Goal: Transaction & Acquisition: Purchase product/service

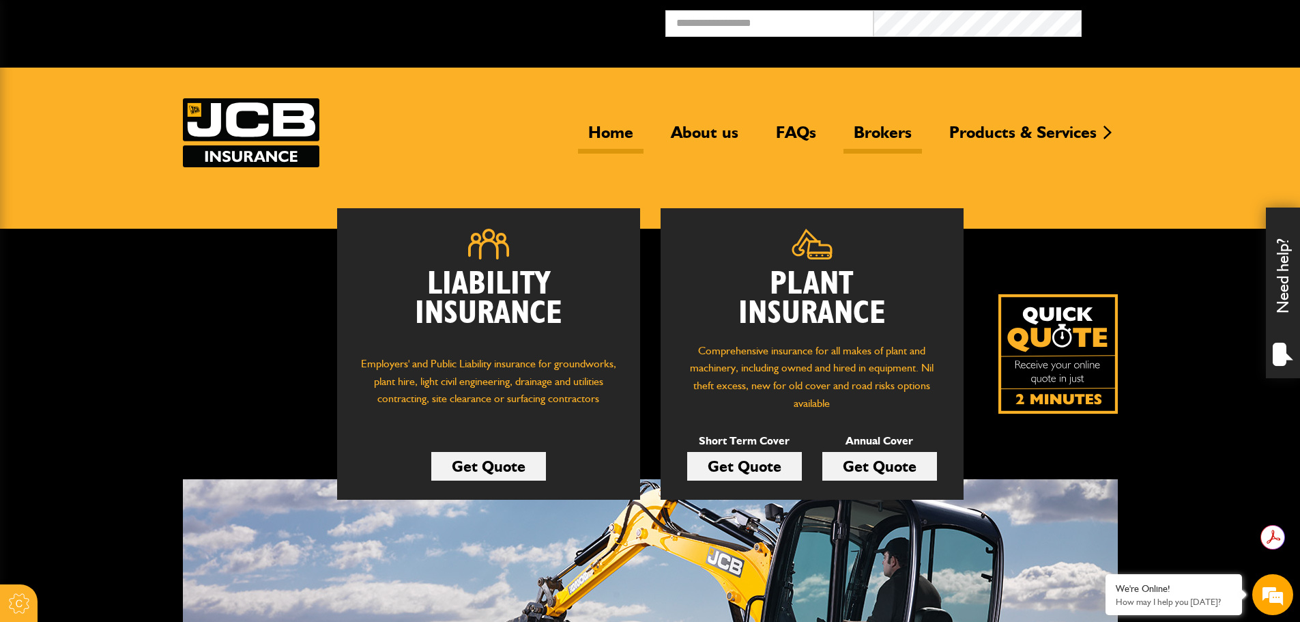
click at [883, 132] on link "Brokers" at bounding box center [882, 137] width 78 height 31
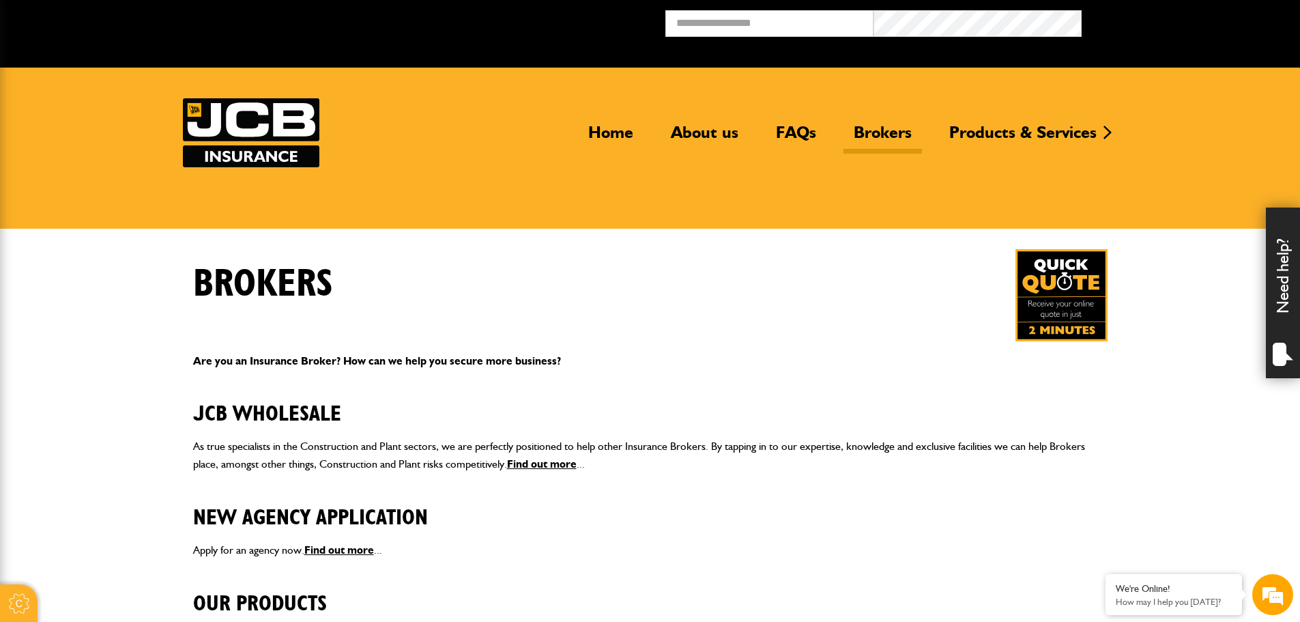
click at [1056, 308] on img at bounding box center [1061, 295] width 92 height 92
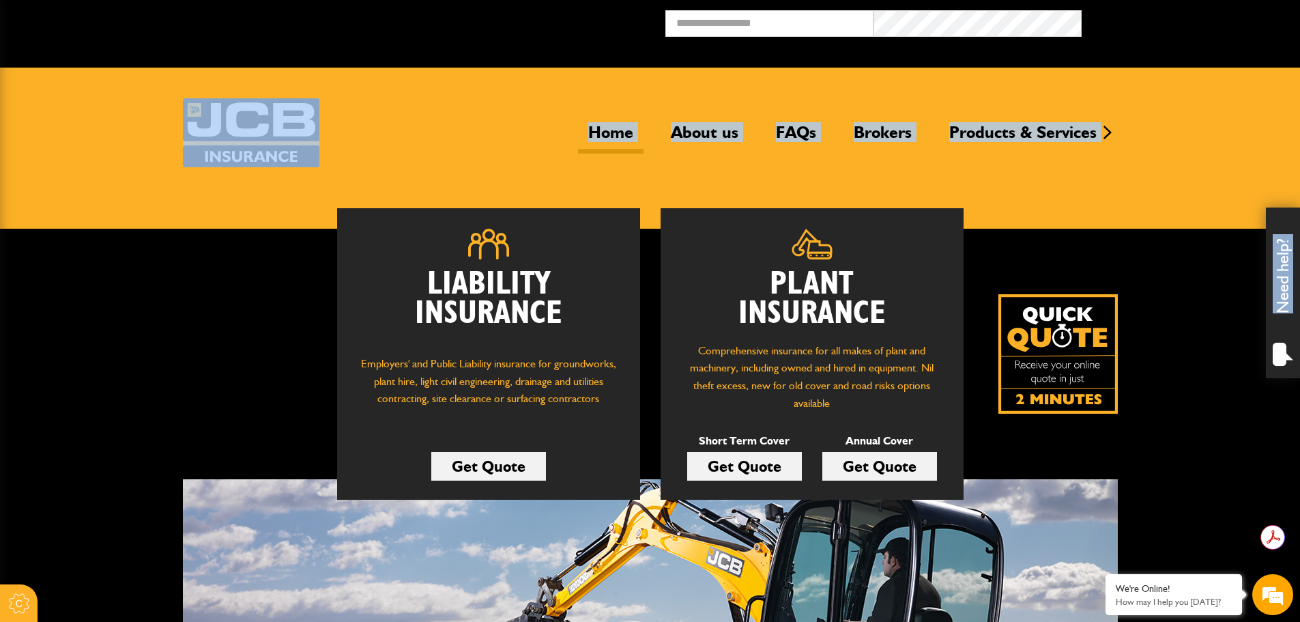
drag, startPoint x: 398, startPoint y: 210, endPoint x: 388, endPoint y: 401, distance: 190.7
click at [886, 130] on link "Brokers" at bounding box center [882, 137] width 78 height 31
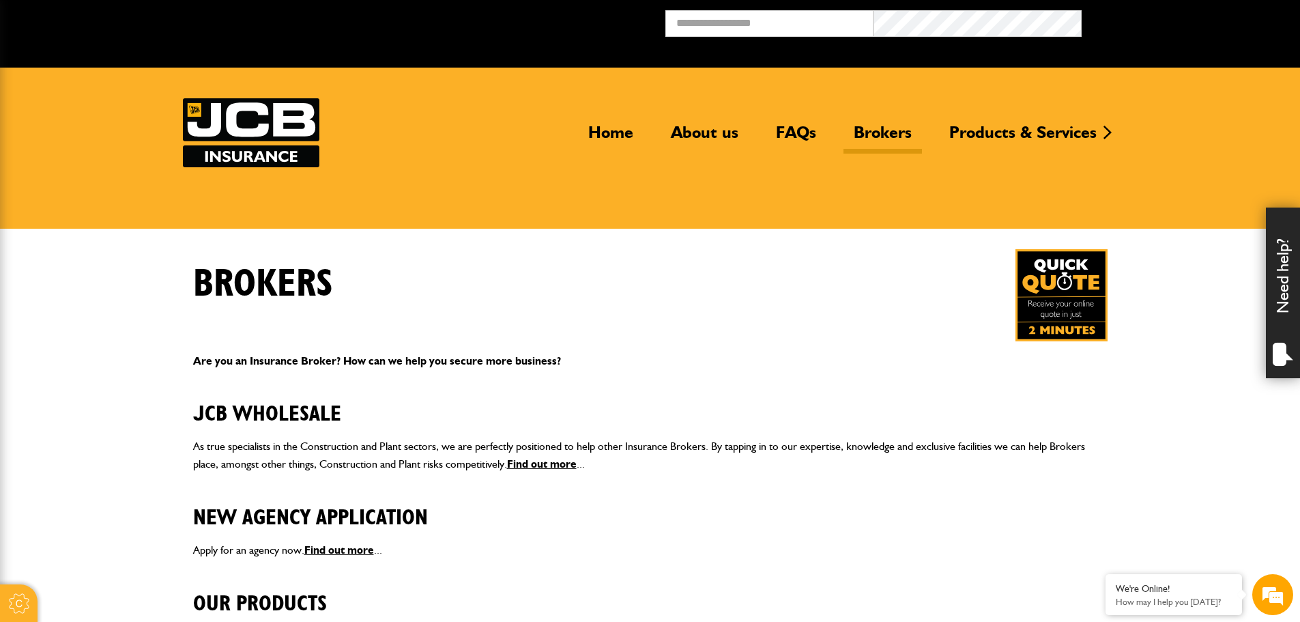
click at [882, 132] on link "Brokers" at bounding box center [882, 137] width 78 height 31
click at [259, 284] on h1 "Brokers" at bounding box center [263, 284] width 140 height 46
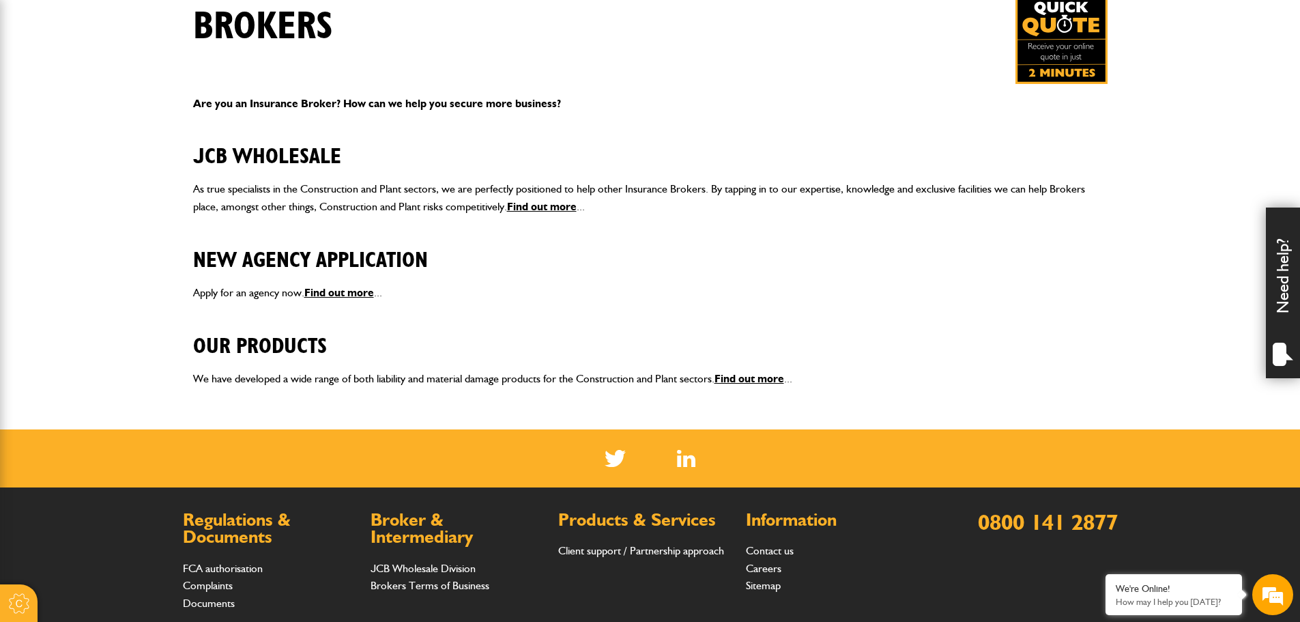
scroll to position [409, 0]
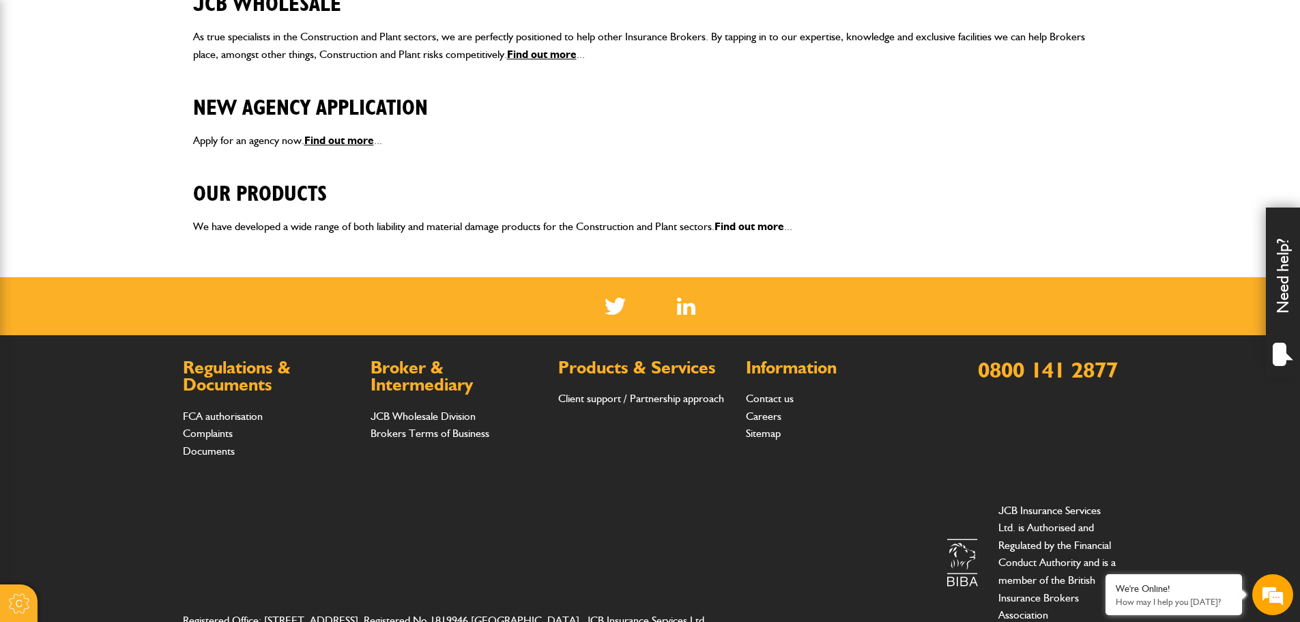
click at [770, 226] on link "Find out more" at bounding box center [749, 226] width 70 height 13
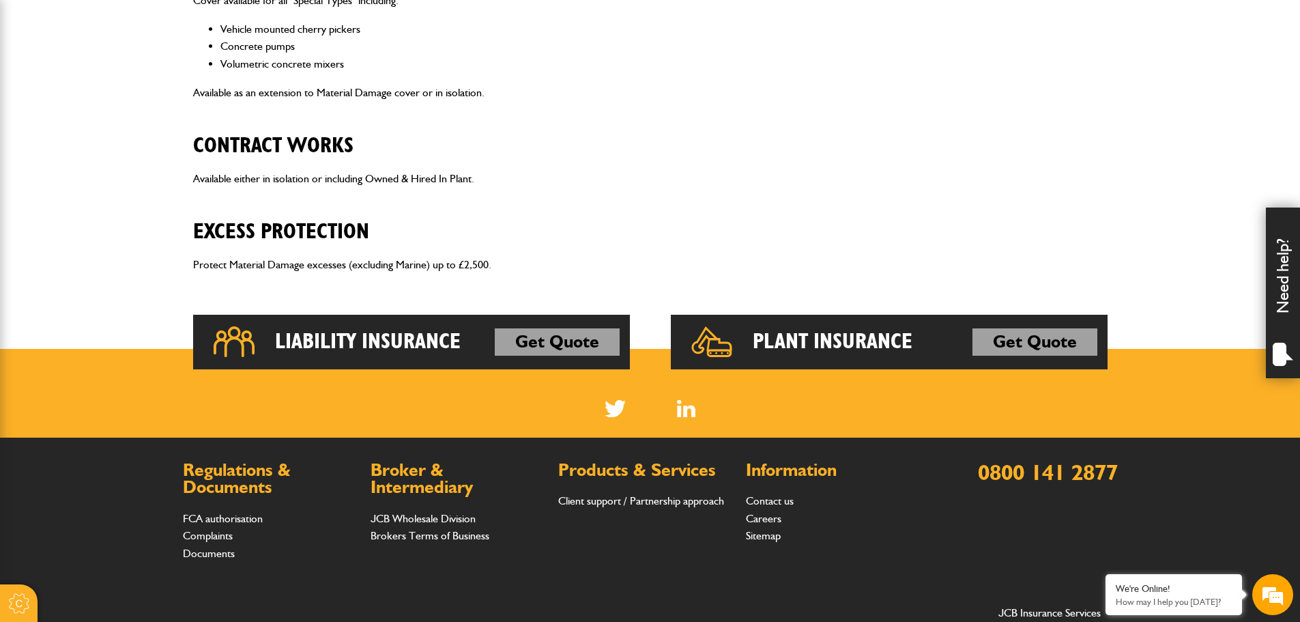
scroll to position [955, 0]
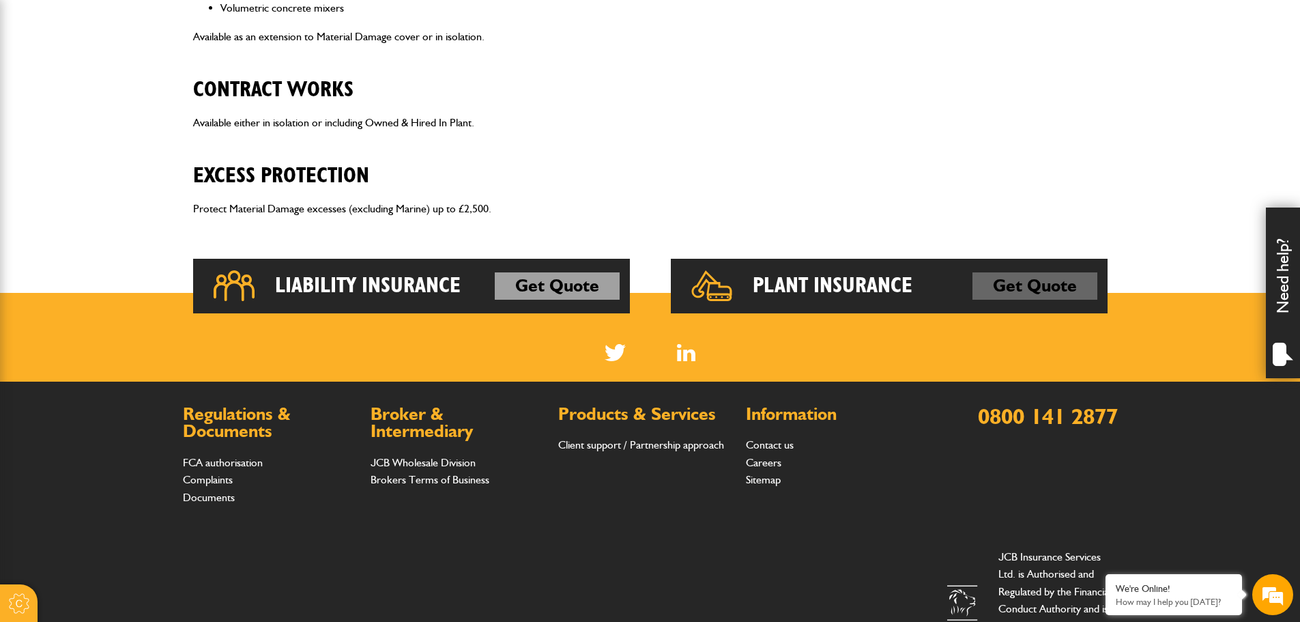
click at [1011, 284] on link "Get Quote" at bounding box center [1034, 285] width 125 height 27
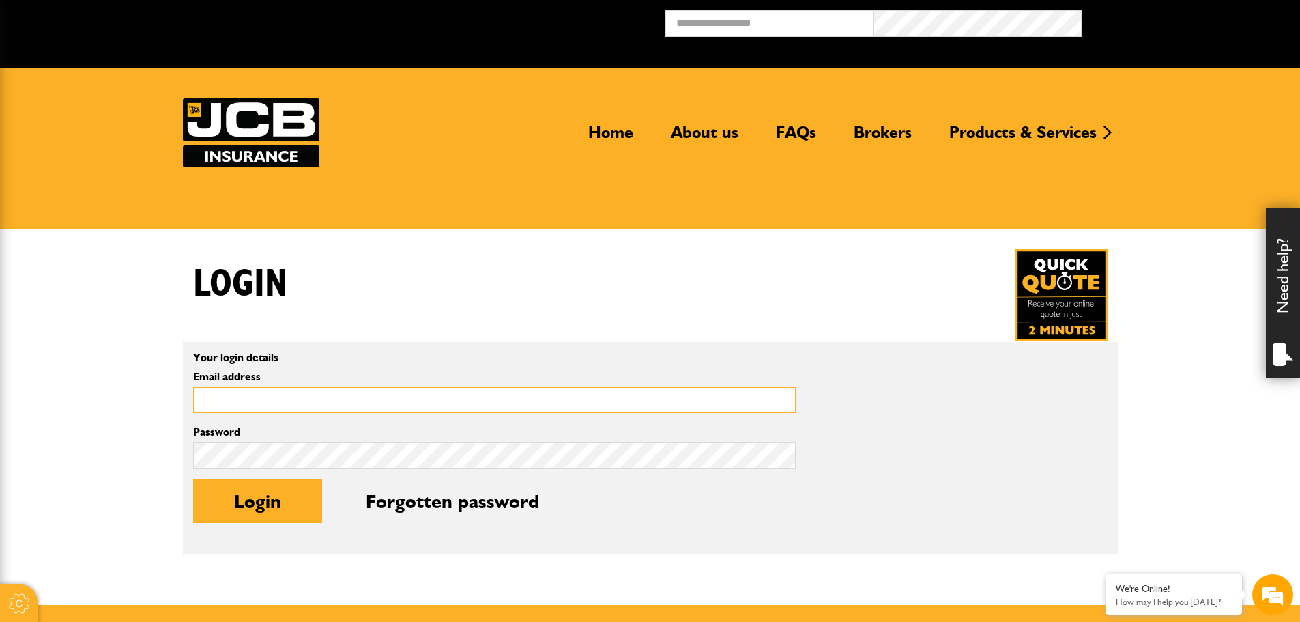
click at [214, 394] on input "Email address" at bounding box center [494, 400] width 603 height 27
type input "**********"
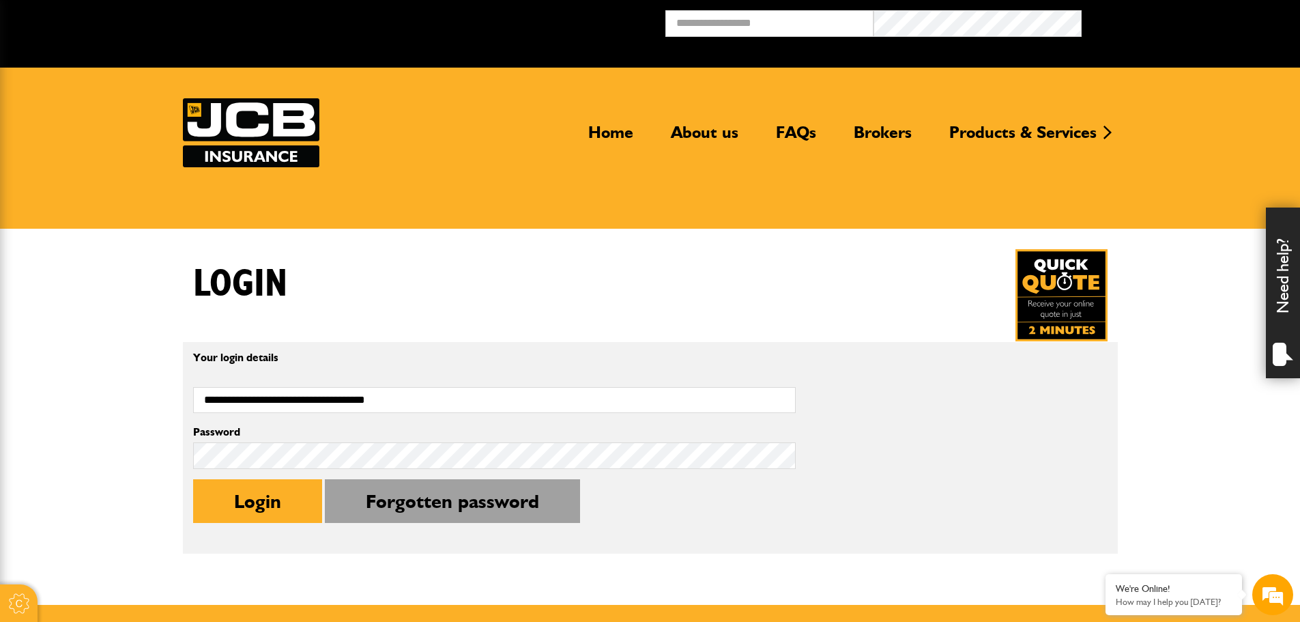
click at [468, 504] on button "Forgotten password" at bounding box center [452, 501] width 255 height 44
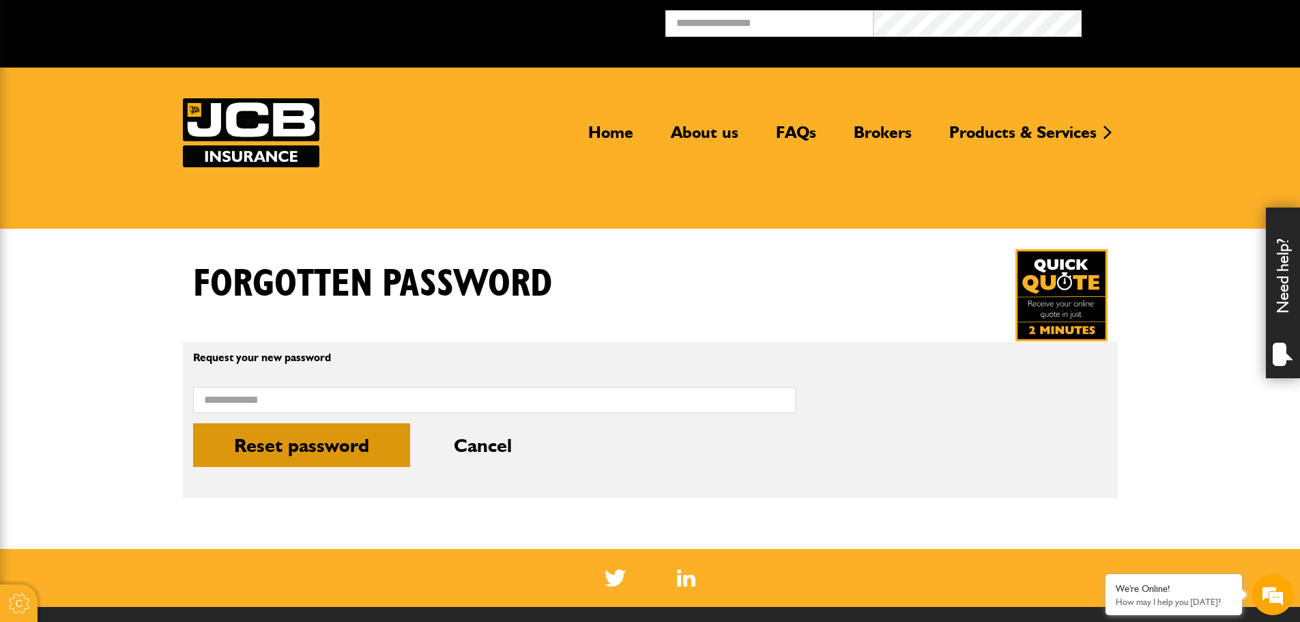
click at [295, 463] on button "Reset password" at bounding box center [301, 445] width 217 height 44
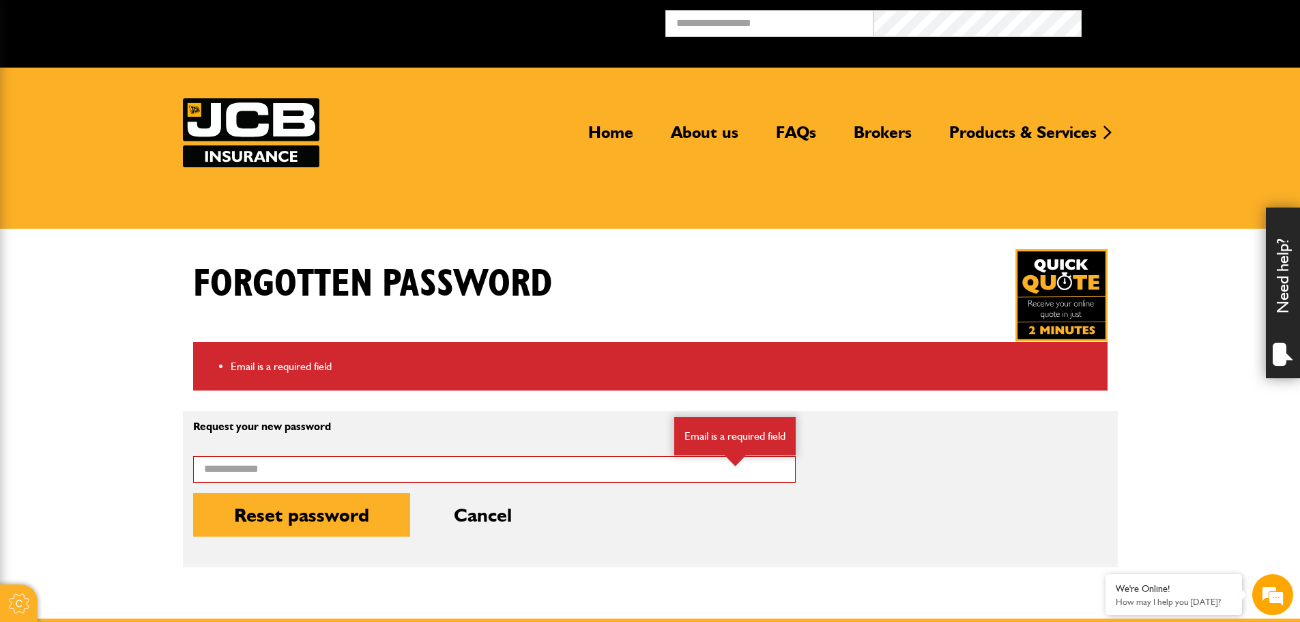
click at [215, 452] on div "Email address Email is a required field" at bounding box center [494, 461] width 603 height 42
click at [214, 469] on input "Email address" at bounding box center [494, 469] width 603 height 27
type input "**********"
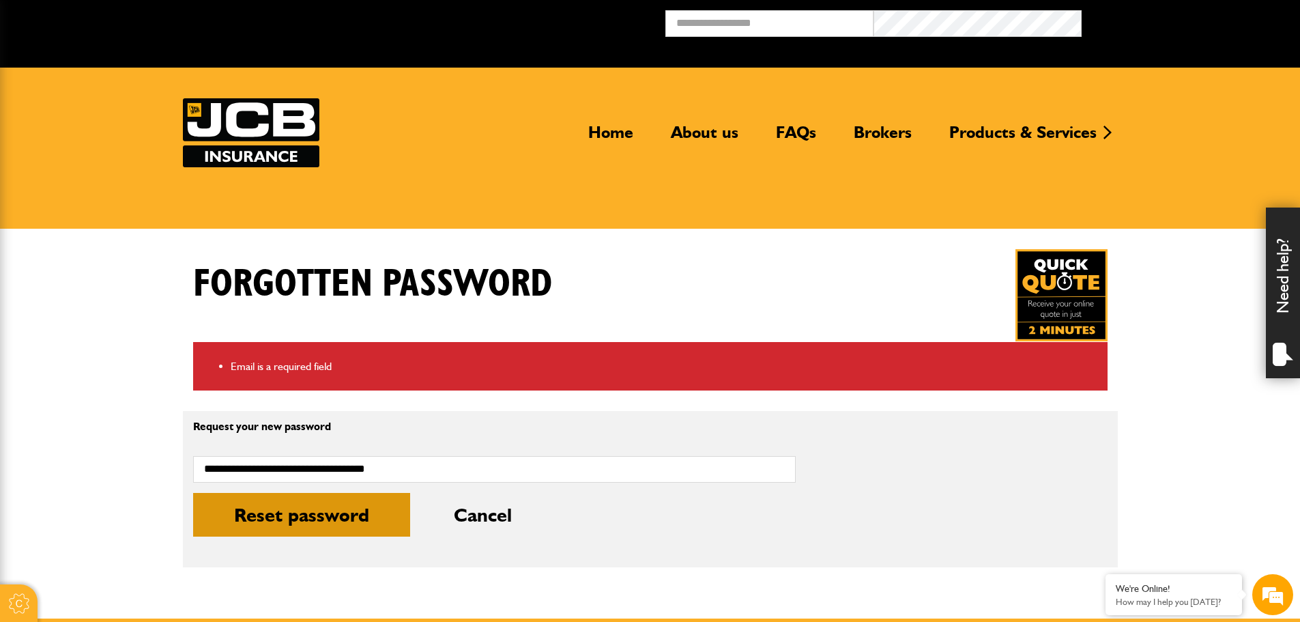
click at [287, 521] on button "Reset password" at bounding box center [301, 515] width 217 height 44
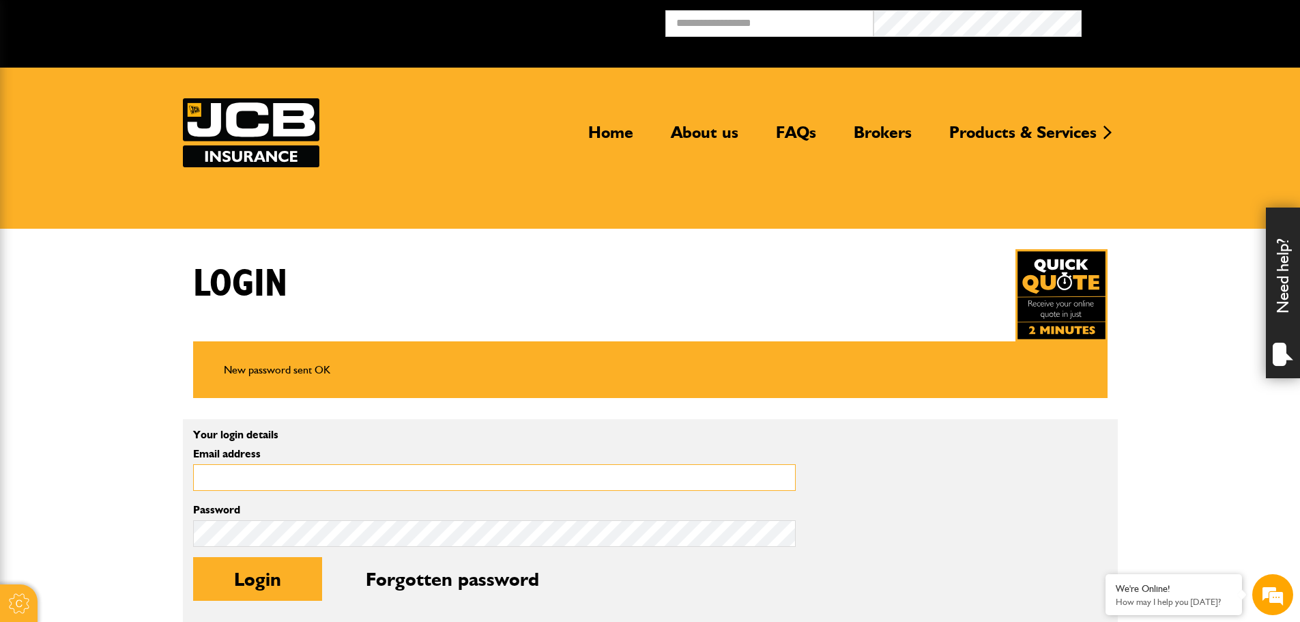
click at [225, 471] on input "Email address" at bounding box center [494, 477] width 603 height 27
type input "**********"
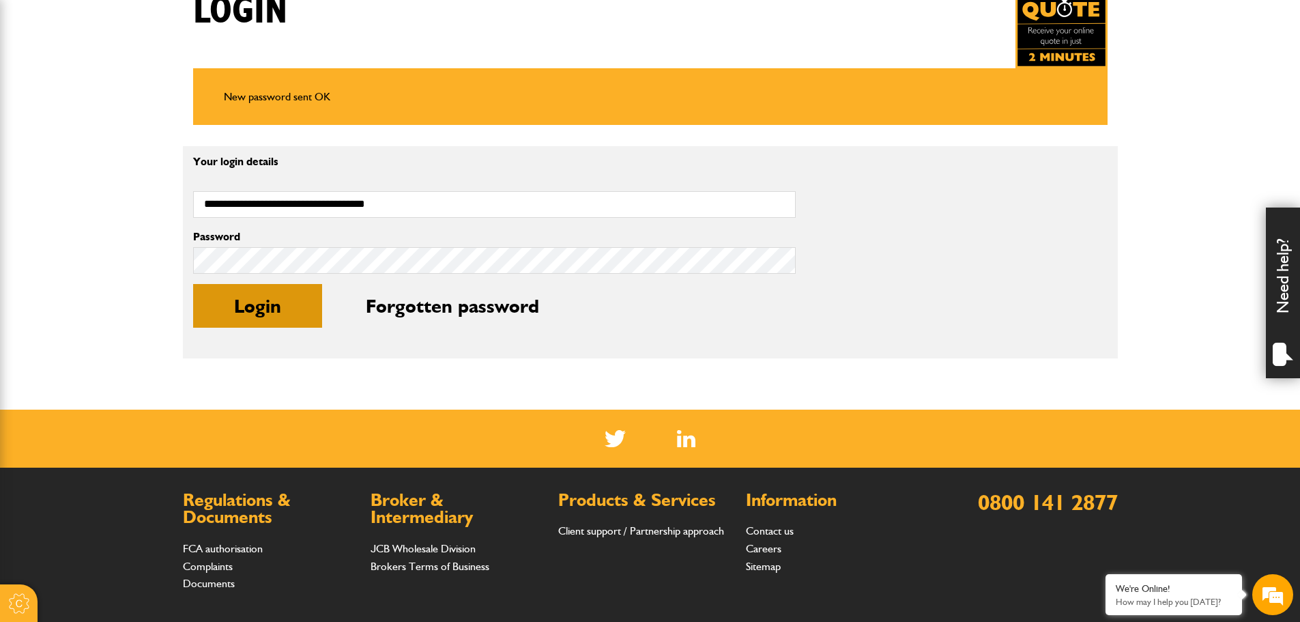
click at [243, 311] on button "Login" at bounding box center [257, 306] width 129 height 44
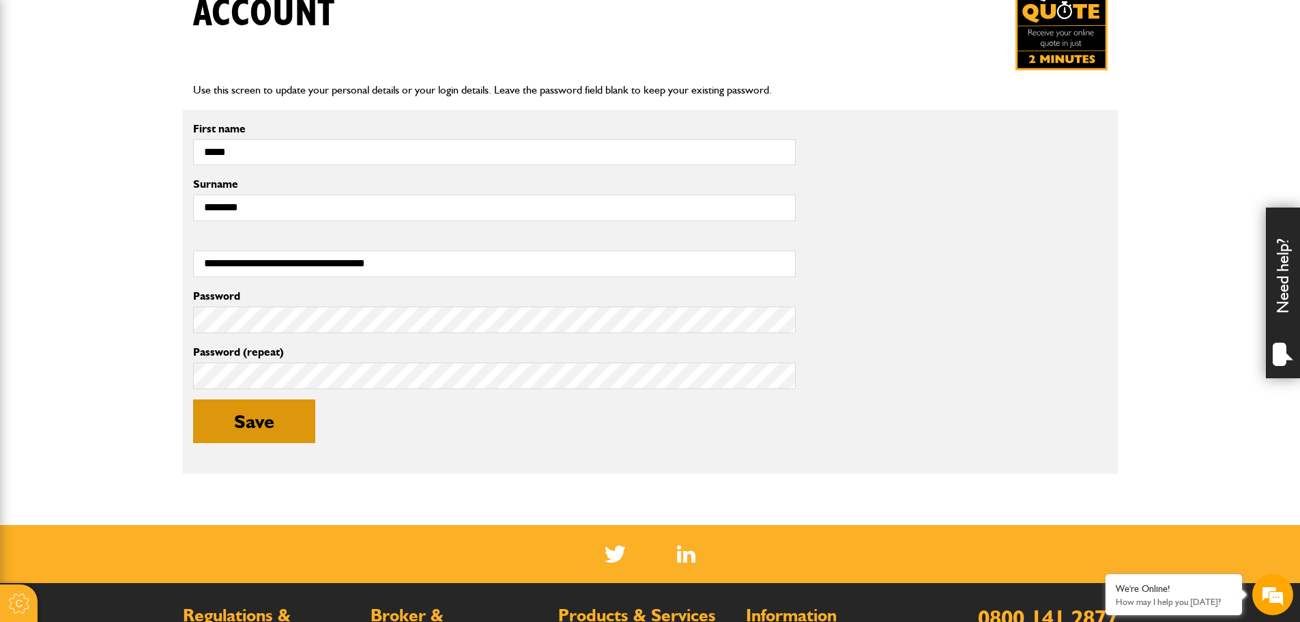
click at [270, 424] on button "Save" at bounding box center [254, 421] width 122 height 44
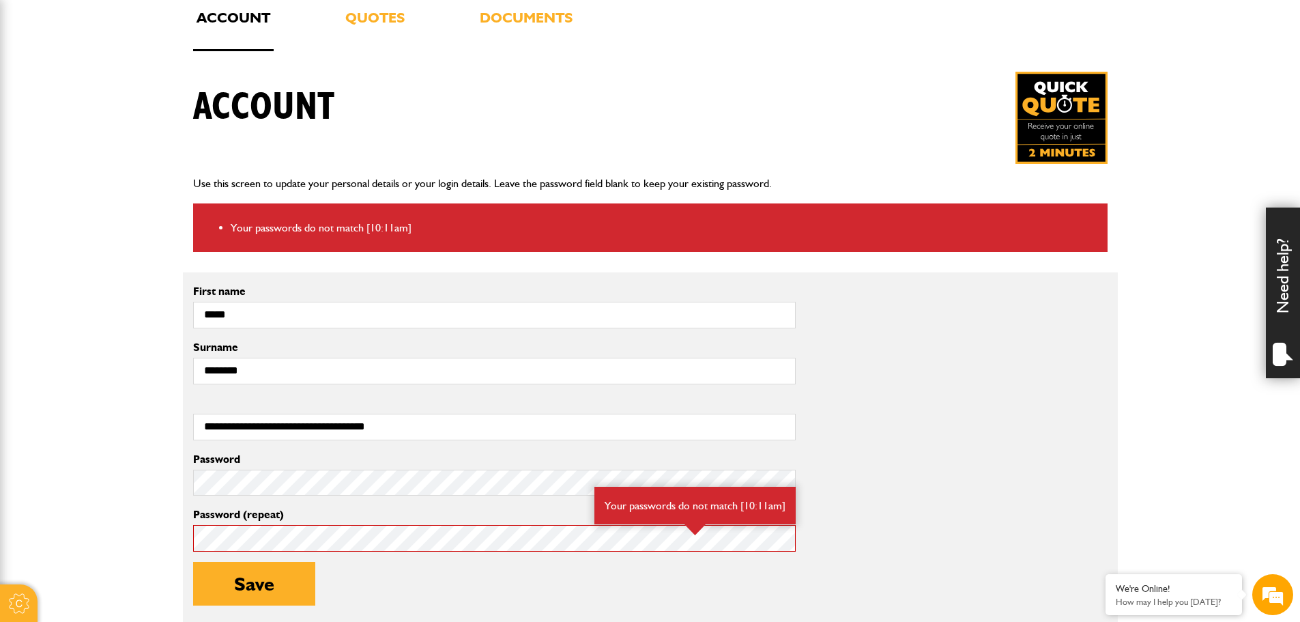
scroll to position [273, 0]
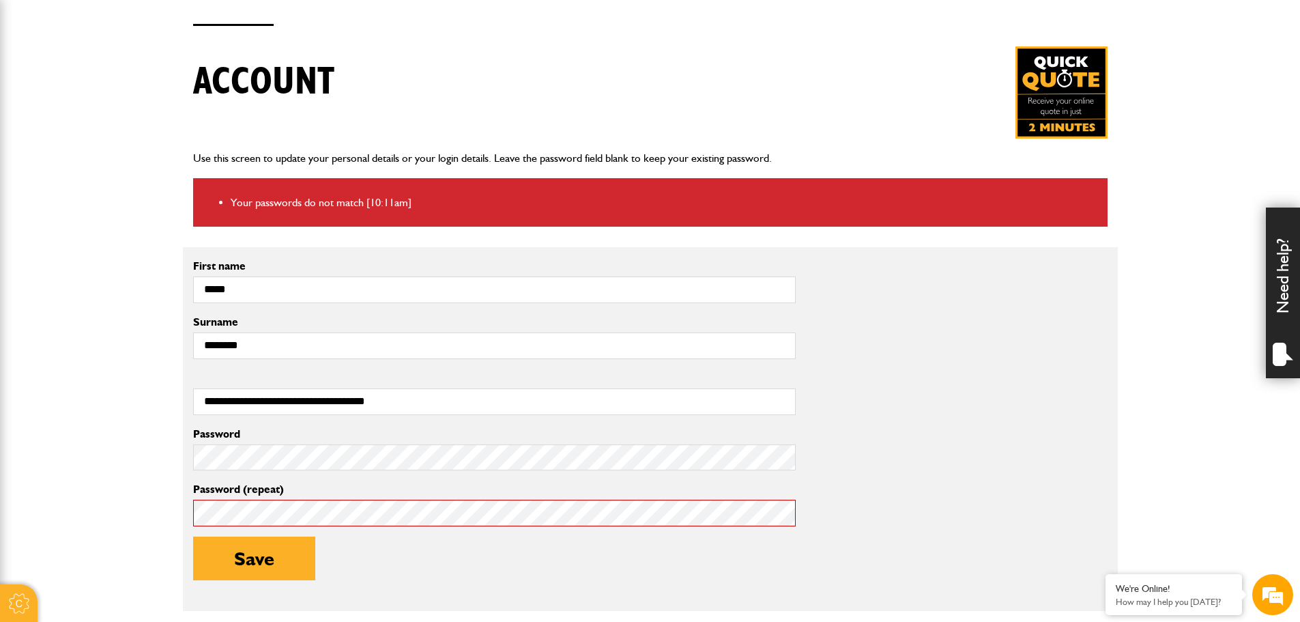
click at [186, 493] on div "Password Password (repeat) Your passwords do not match [10:11am] Save" at bounding box center [494, 513] width 623 height 176
click at [91, 453] on body "Cookie Options You can control which cookies we use with the form below. Please…" at bounding box center [650, 388] width 1300 height 1323
click at [262, 557] on button "Save" at bounding box center [254, 558] width 122 height 44
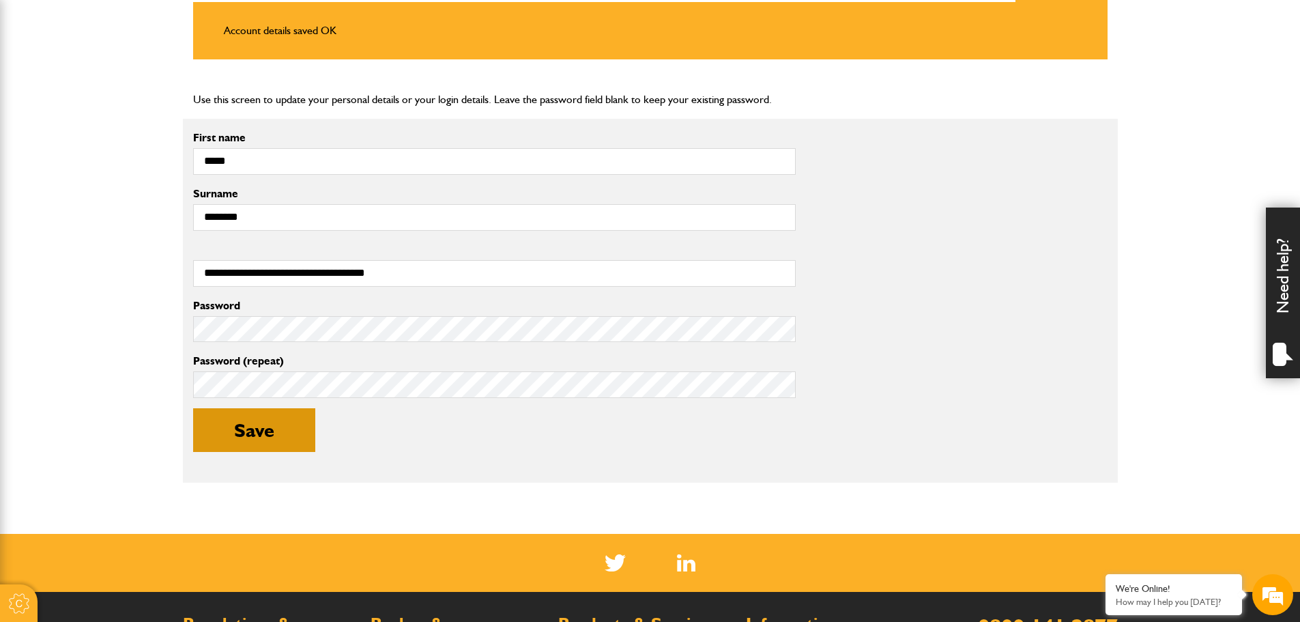
click at [270, 434] on button "Save" at bounding box center [254, 430] width 122 height 44
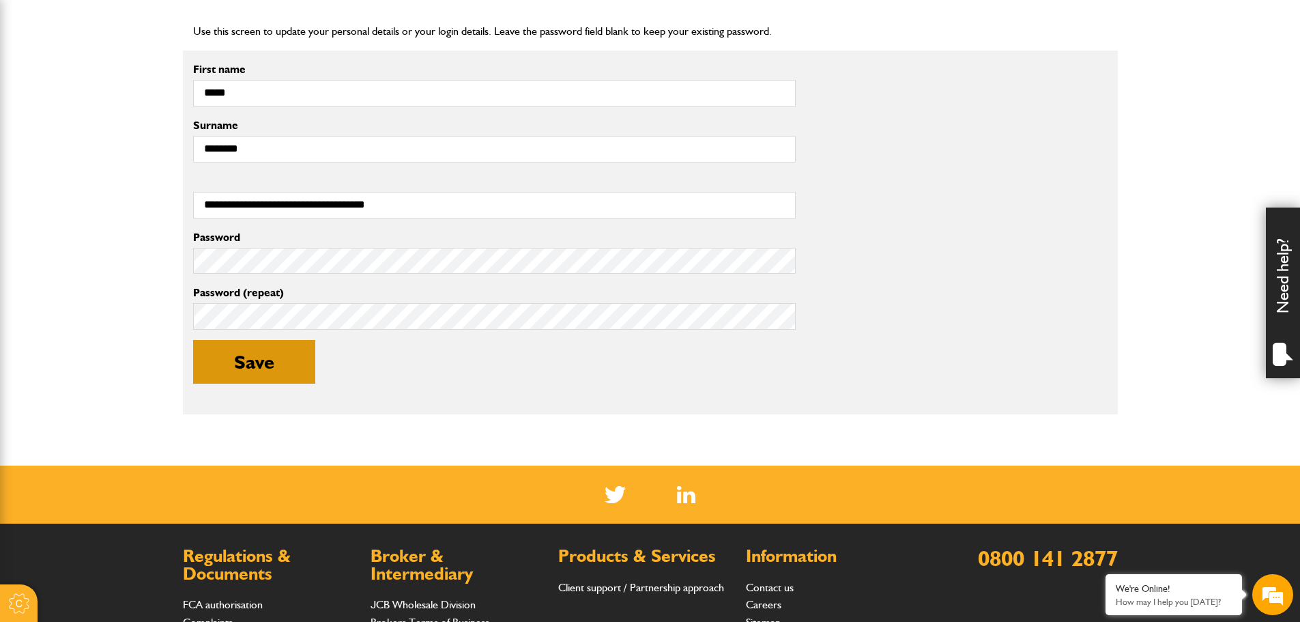
click at [263, 364] on button "Save" at bounding box center [254, 362] width 122 height 44
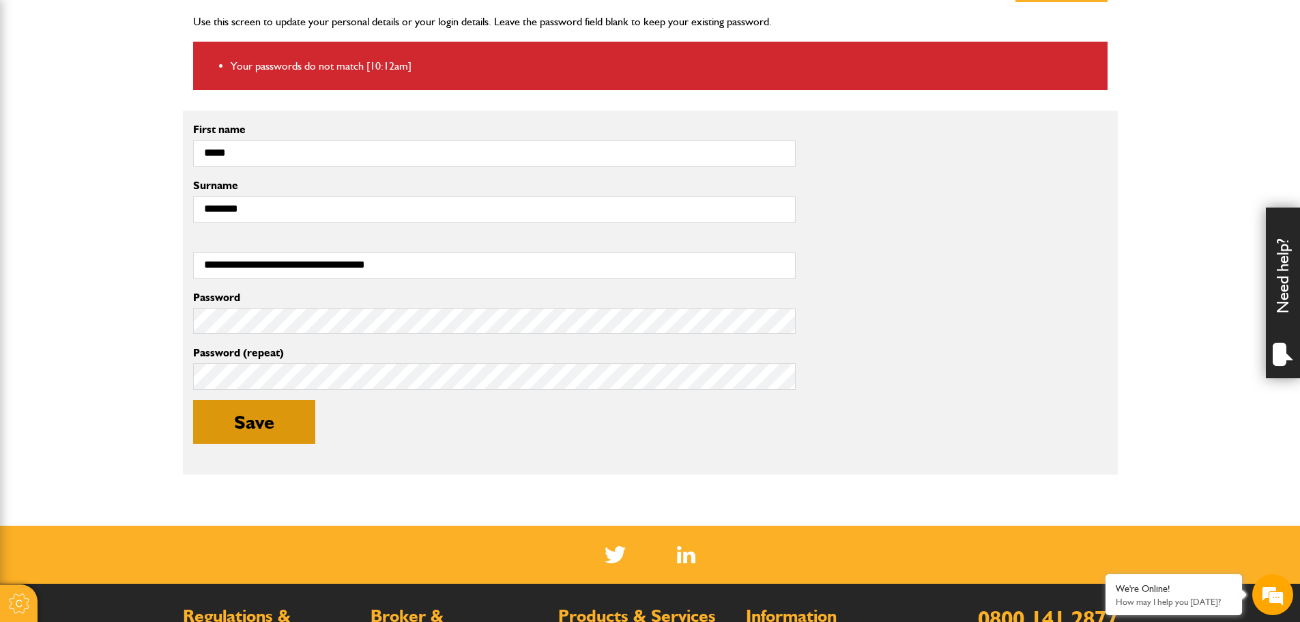
click at [270, 423] on button "Save" at bounding box center [254, 422] width 122 height 44
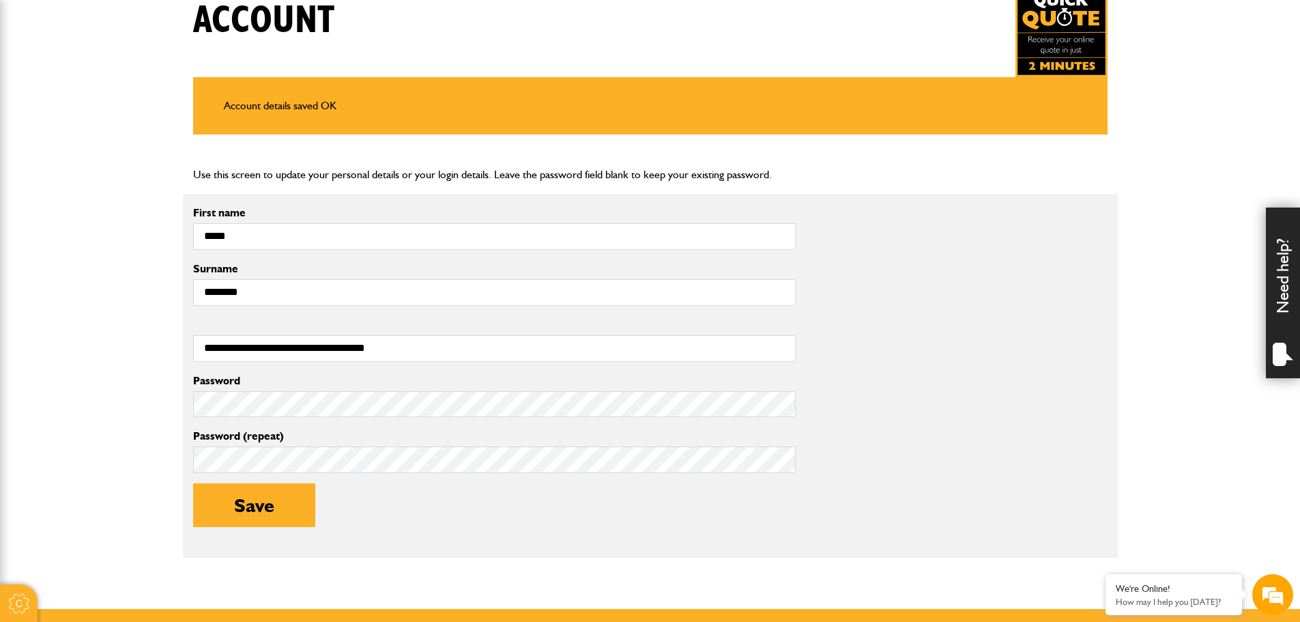
scroll to position [68, 0]
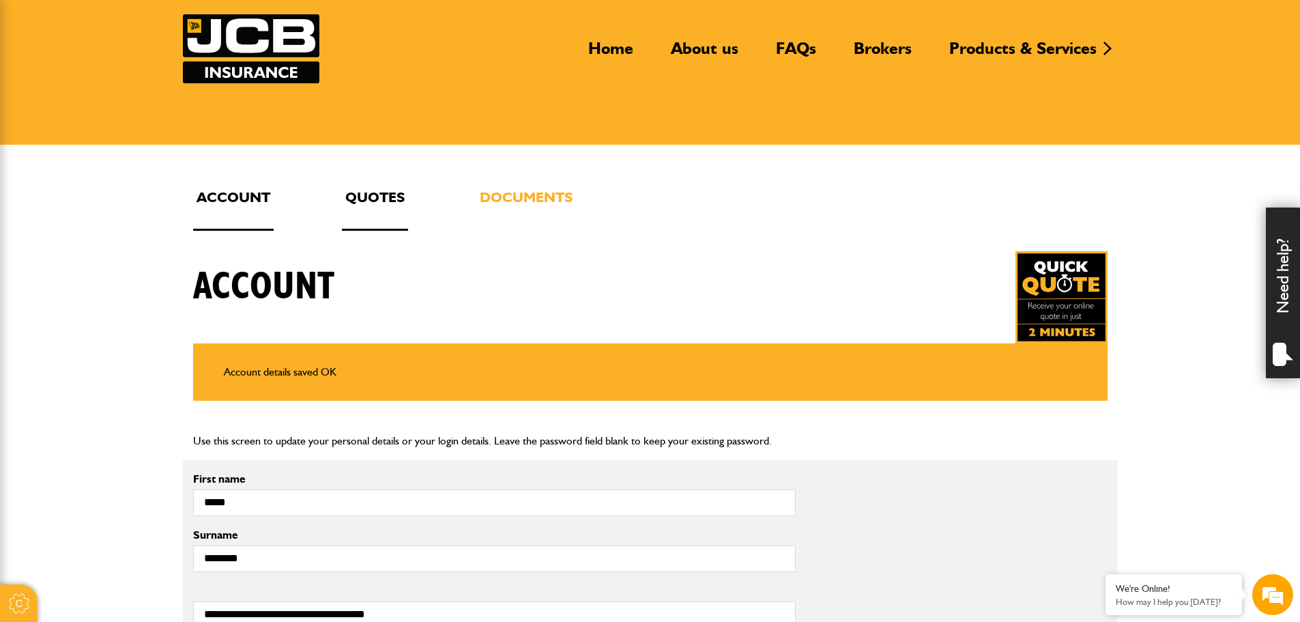
click at [370, 202] on link "Quotes" at bounding box center [375, 208] width 66 height 45
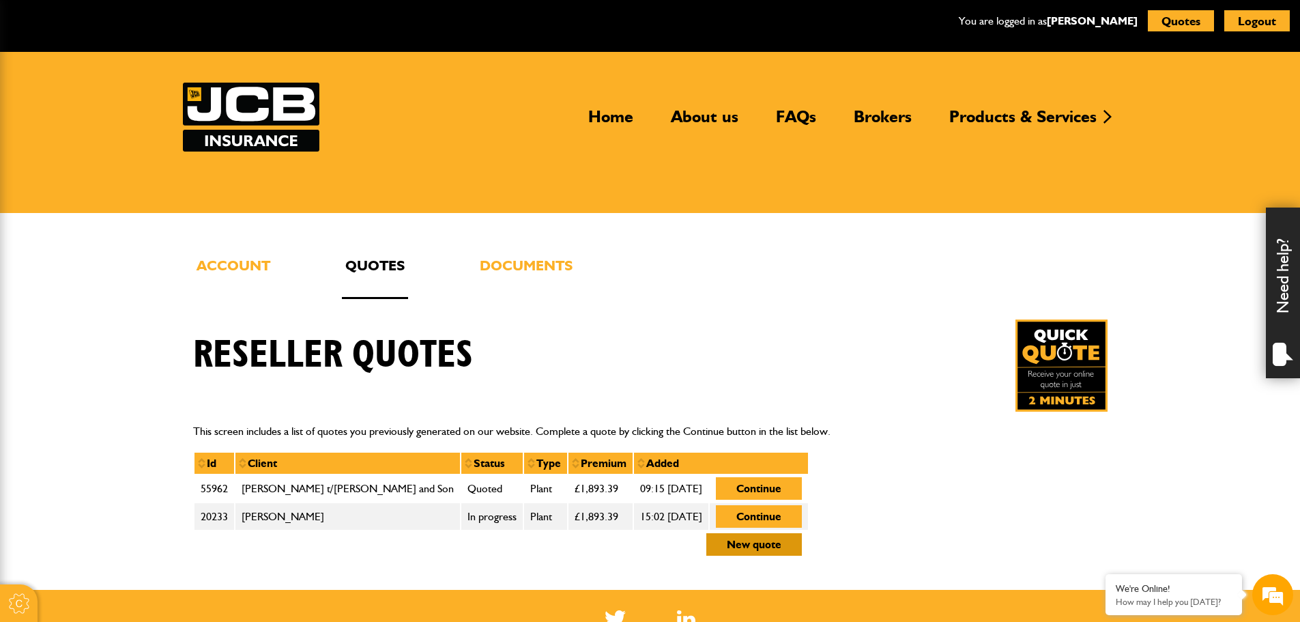
click at [739, 546] on button "New quote" at bounding box center [754, 544] width 96 height 23
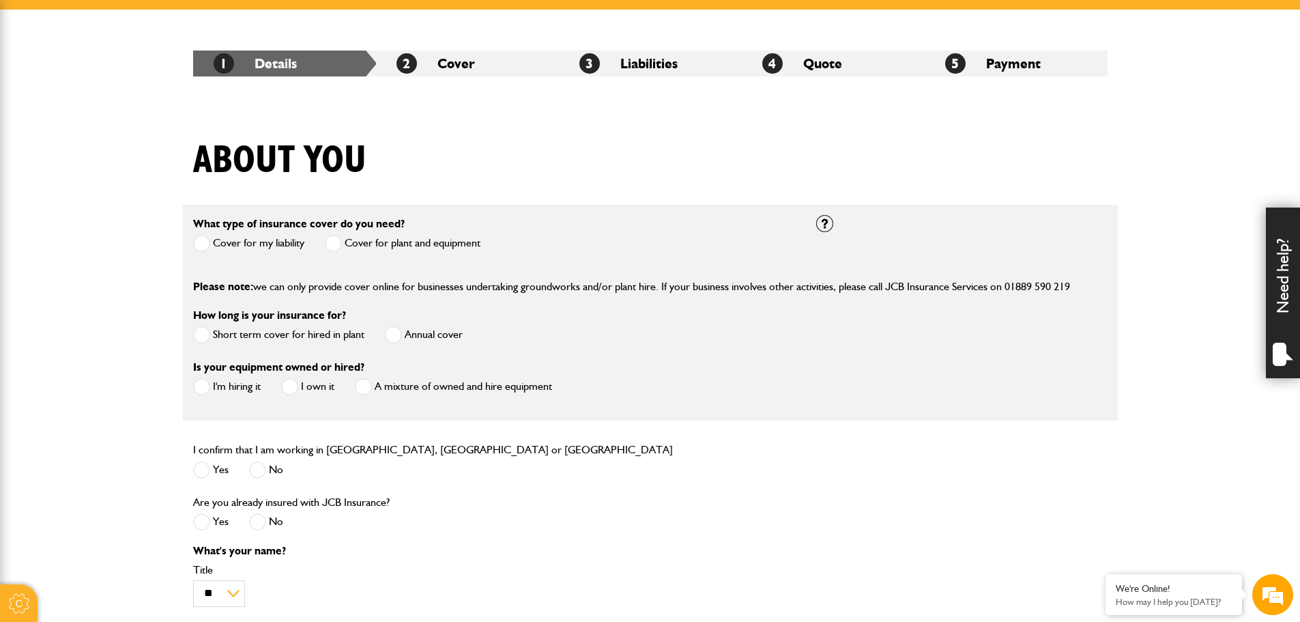
scroll to position [205, 0]
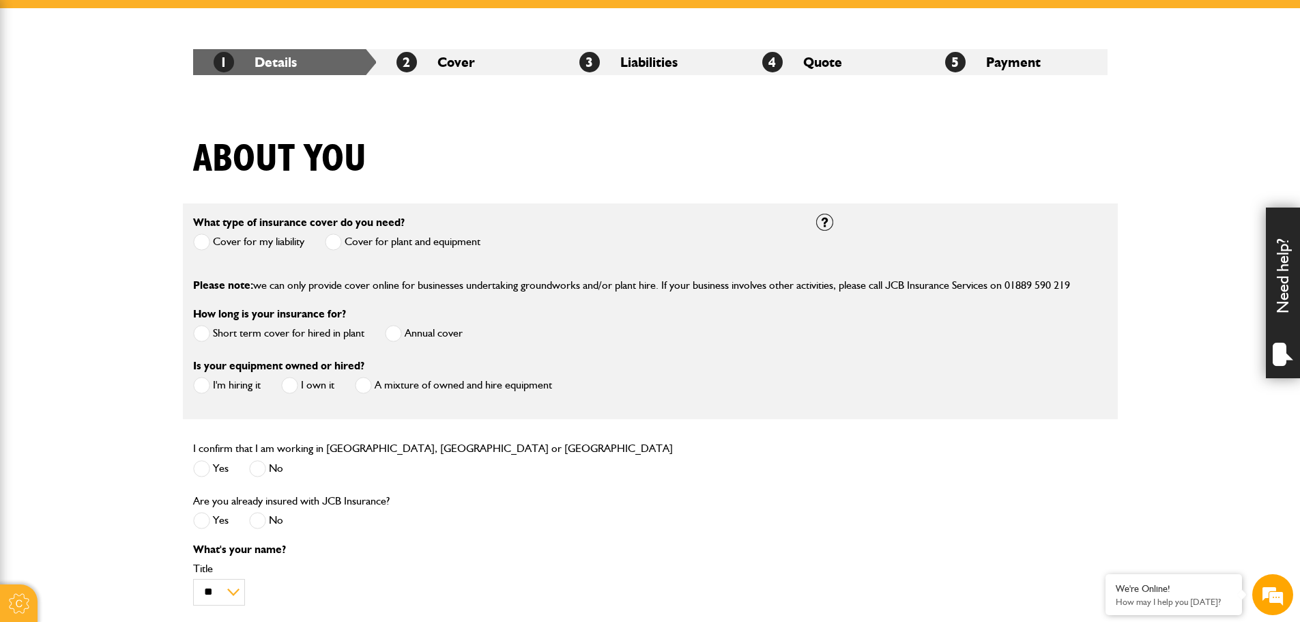
click at [333, 249] on span at bounding box center [333, 241] width 17 height 17
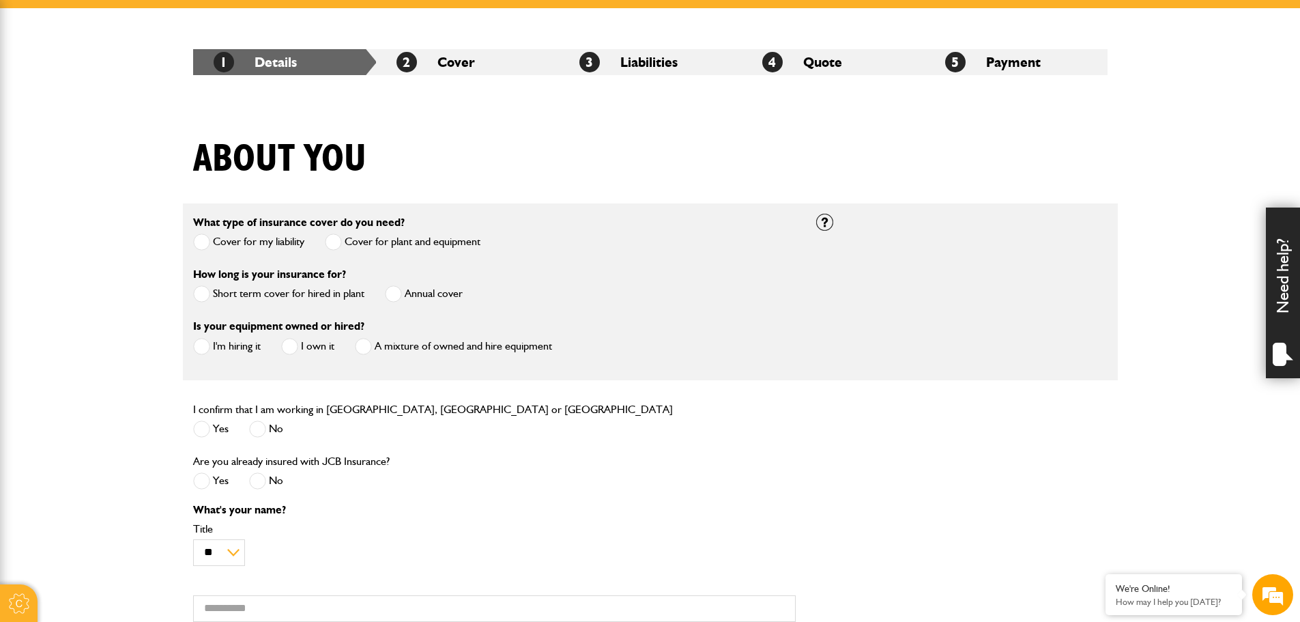
click at [375, 287] on div "Short term cover for hired in plant Annual cover" at bounding box center [328, 296] width 270 height 23
click at [391, 293] on span at bounding box center [393, 293] width 17 height 17
click at [300, 343] on label "I own it" at bounding box center [307, 346] width 53 height 17
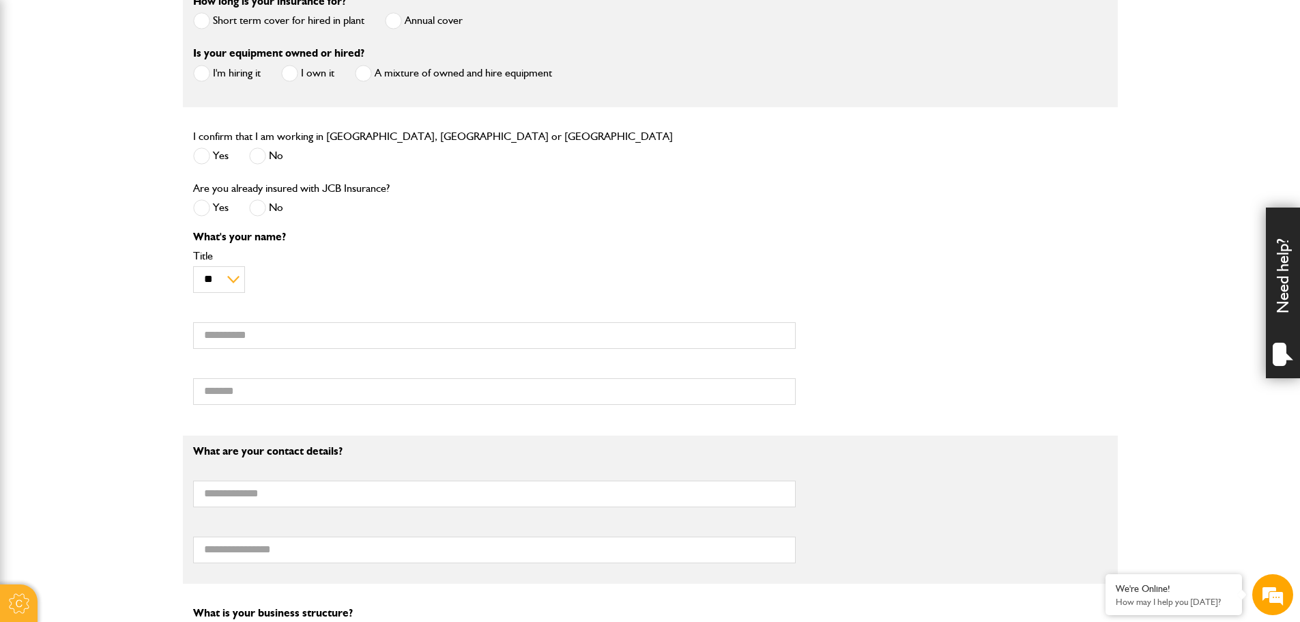
scroll to position [0, 0]
click at [205, 160] on span at bounding box center [201, 155] width 17 height 17
click at [260, 208] on span at bounding box center [257, 207] width 17 height 17
click at [240, 338] on input "First name" at bounding box center [494, 335] width 603 height 27
click at [242, 282] on select "** *** **** ** ** **" at bounding box center [219, 279] width 52 height 27
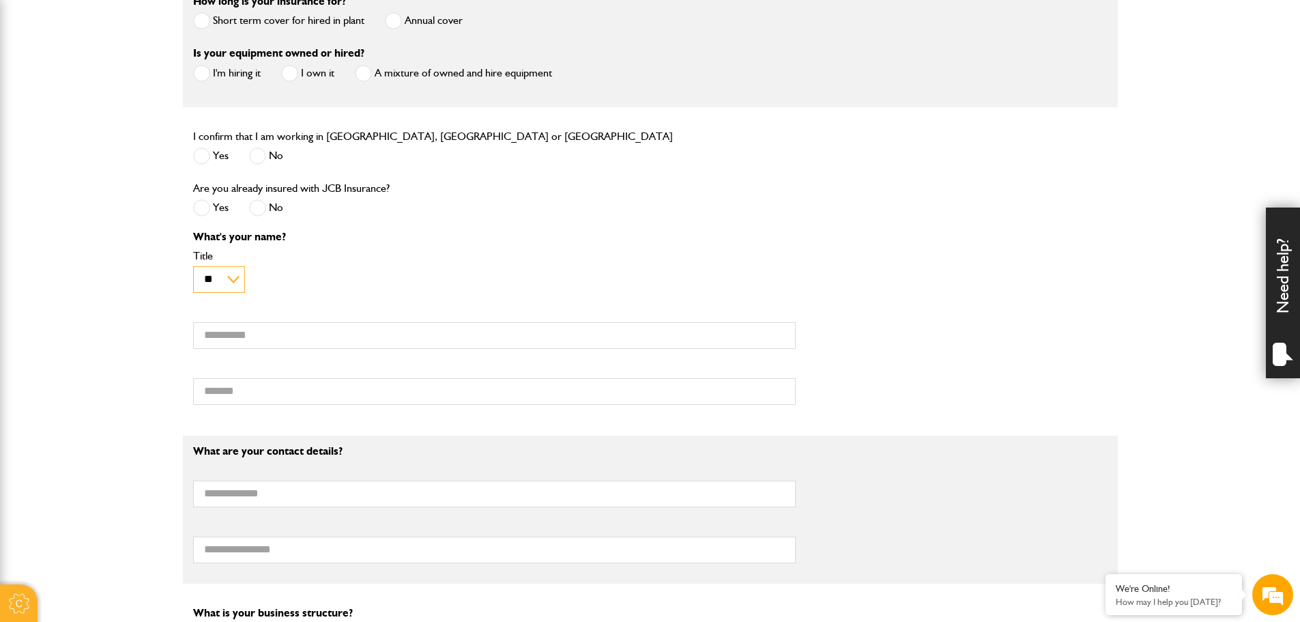
click at [237, 278] on select "** *** **** ** ** **" at bounding box center [219, 279] width 52 height 27
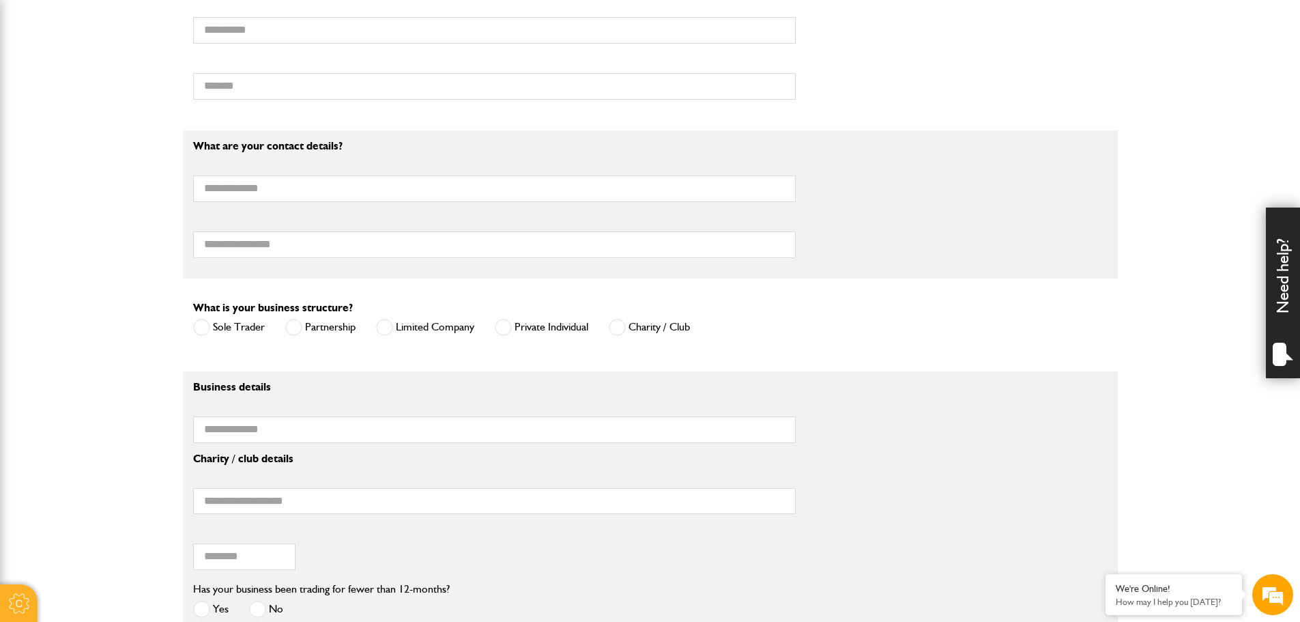
scroll to position [887, 0]
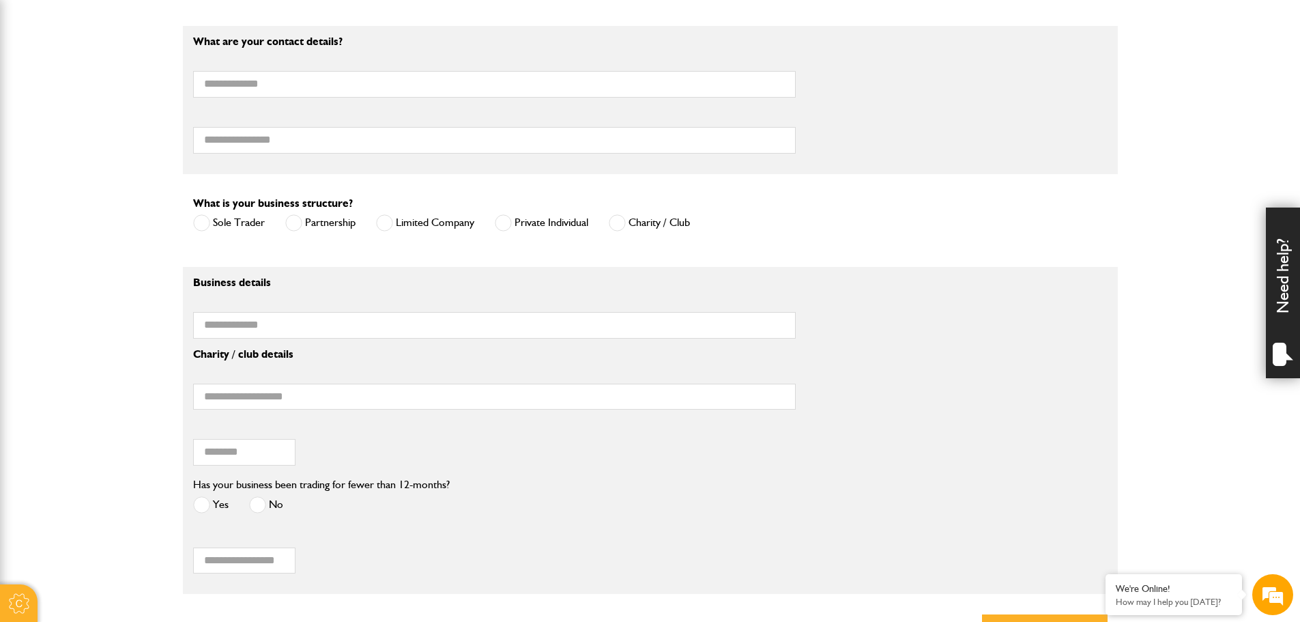
click at [205, 225] on span at bounding box center [201, 222] width 17 height 17
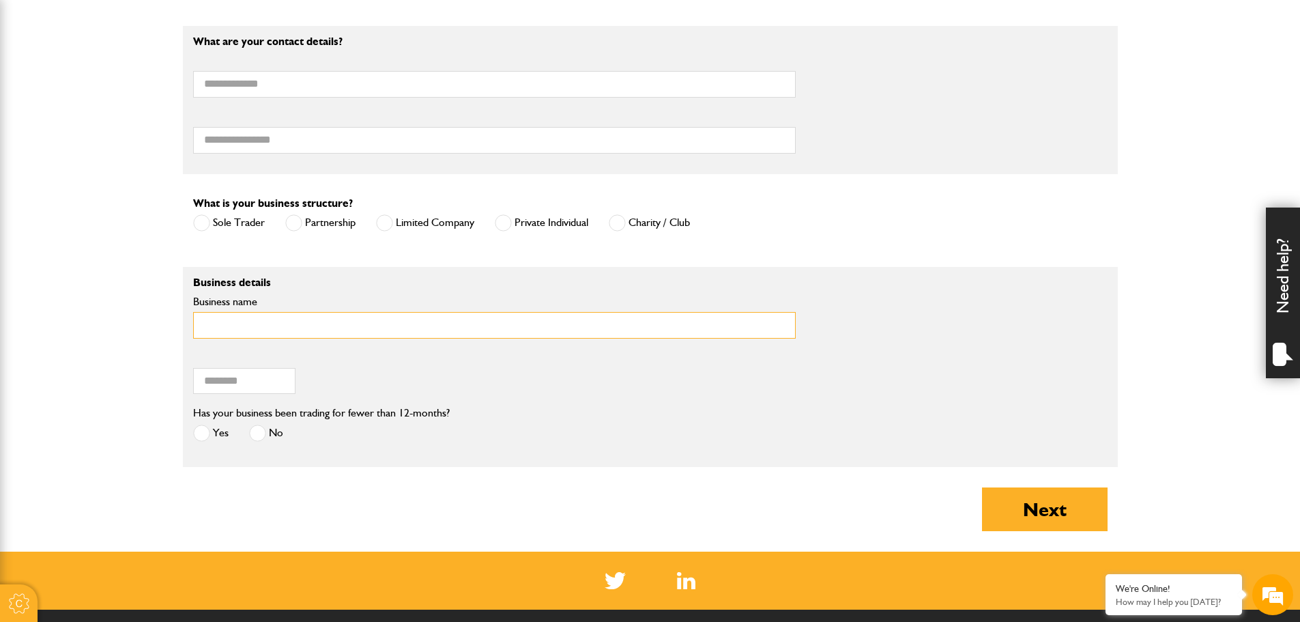
click at [222, 332] on input "Business name" at bounding box center [494, 325] width 603 height 27
type input "**********"
click at [220, 86] on input "Email address" at bounding box center [494, 84] width 603 height 27
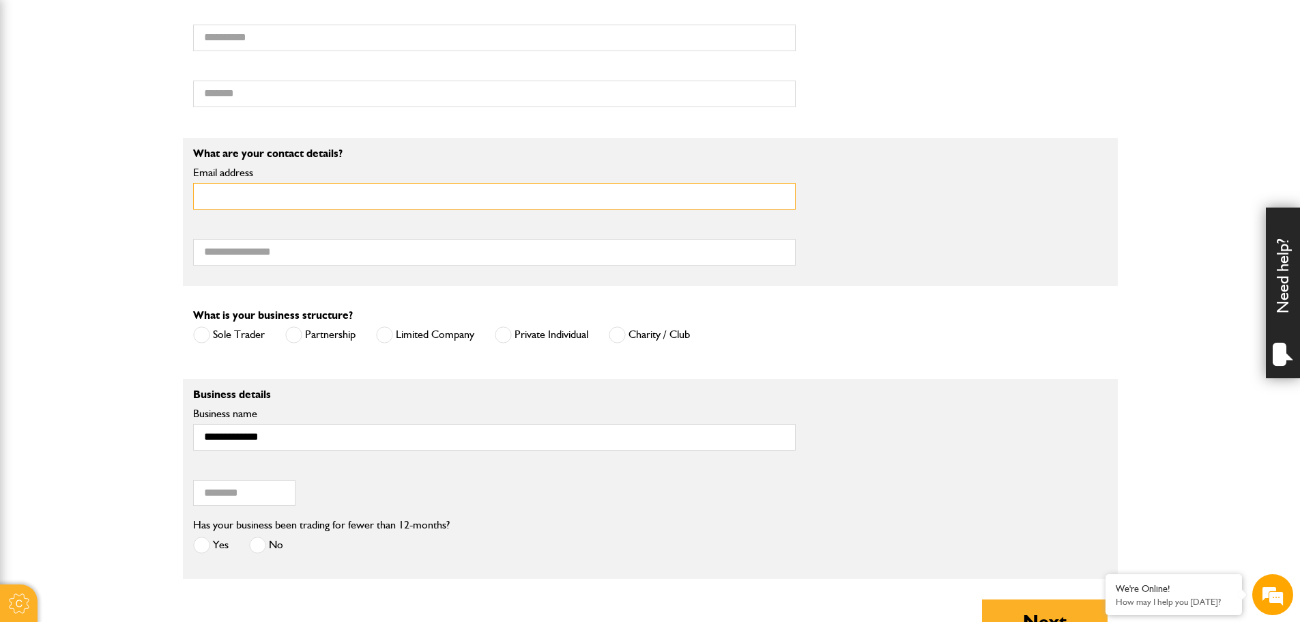
scroll to position [751, 0]
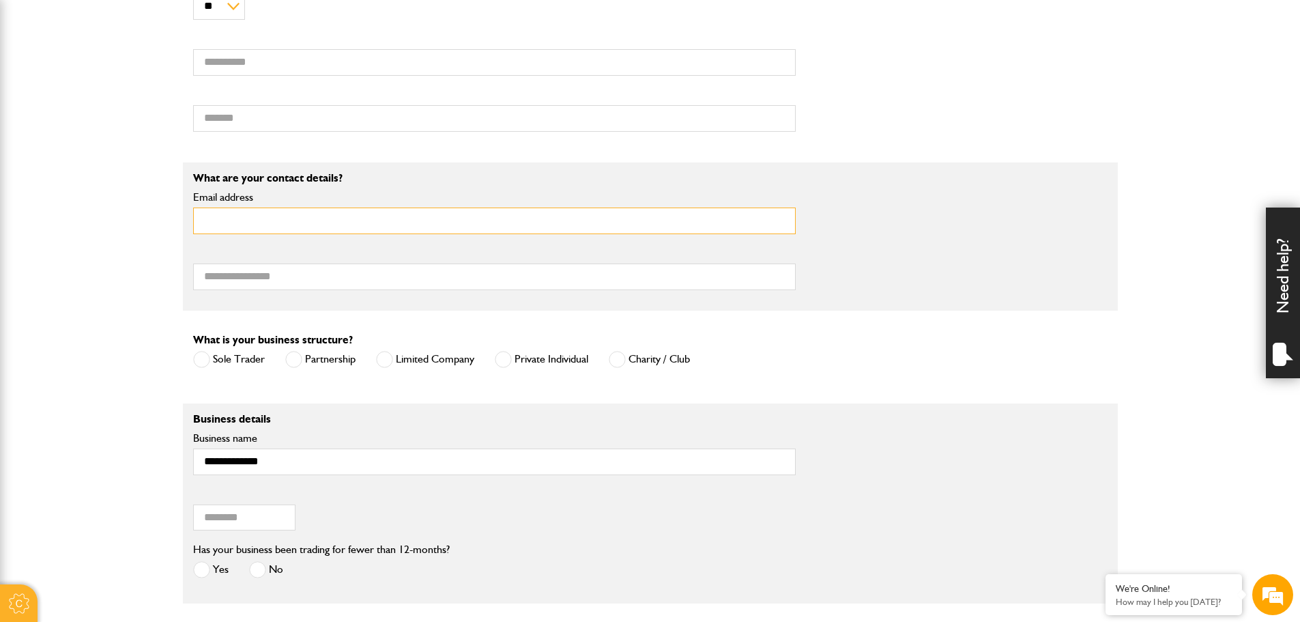
click at [234, 218] on input "Email address" at bounding box center [494, 220] width 603 height 27
type input "**********"
click at [232, 280] on input "Telephone number" at bounding box center [494, 276] width 603 height 27
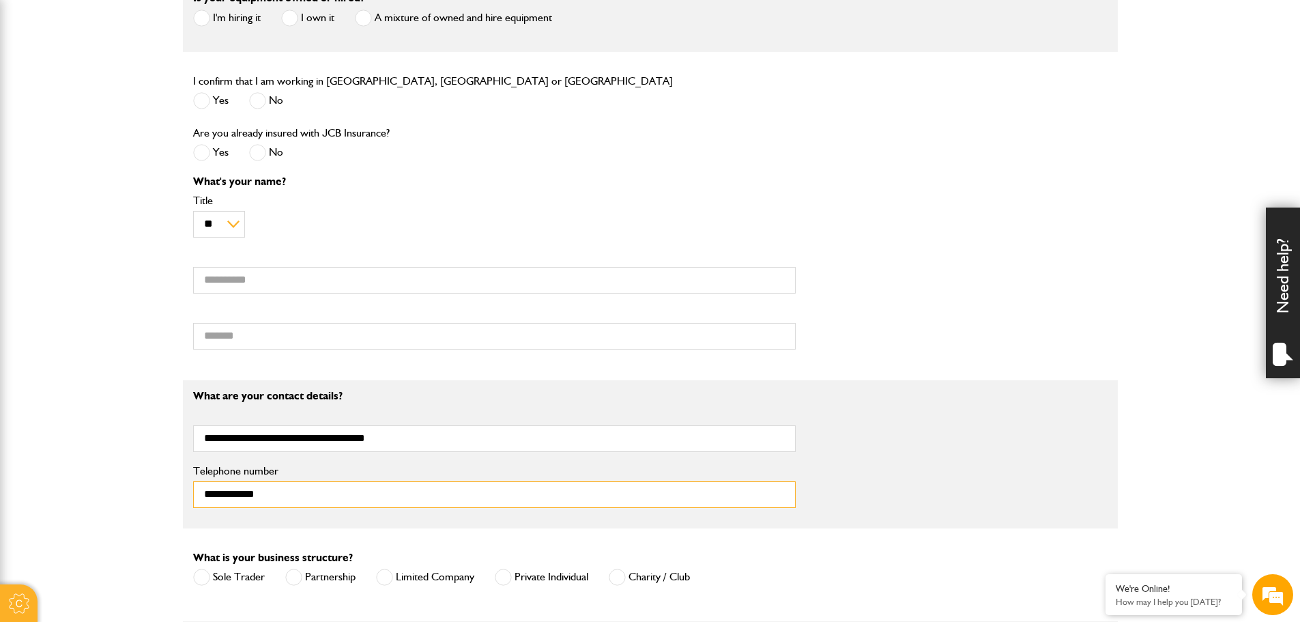
scroll to position [478, 0]
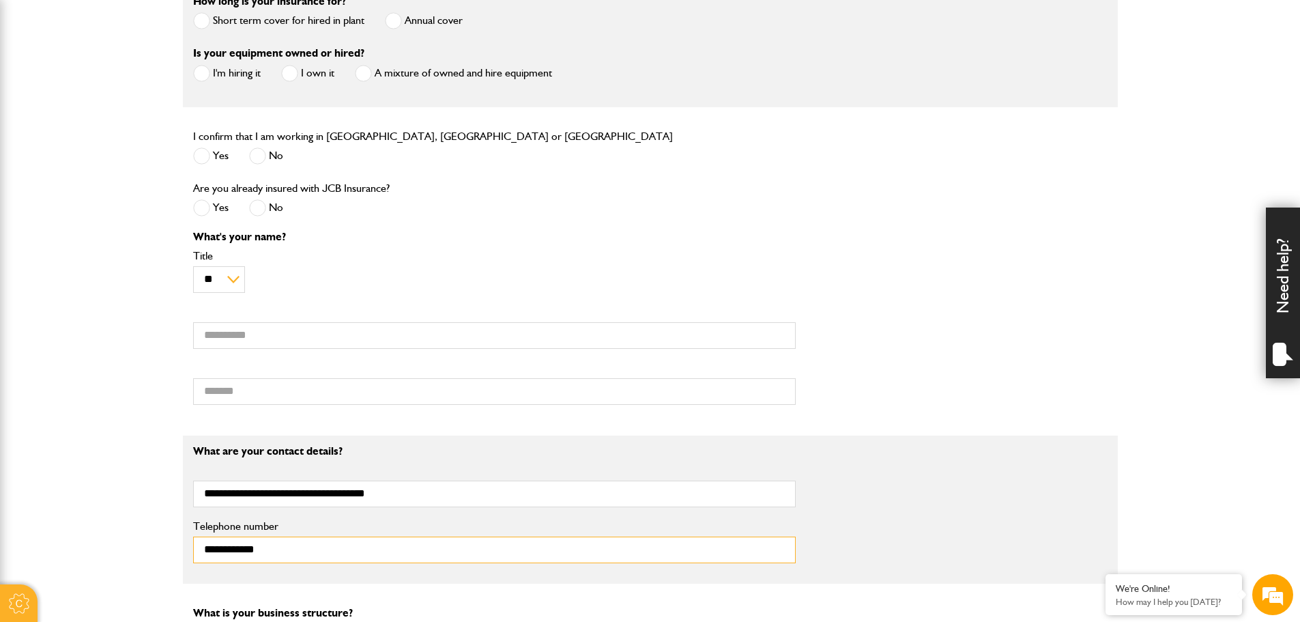
type input "**********"
click at [220, 341] on input "First name" at bounding box center [494, 335] width 603 height 27
type input "*********"
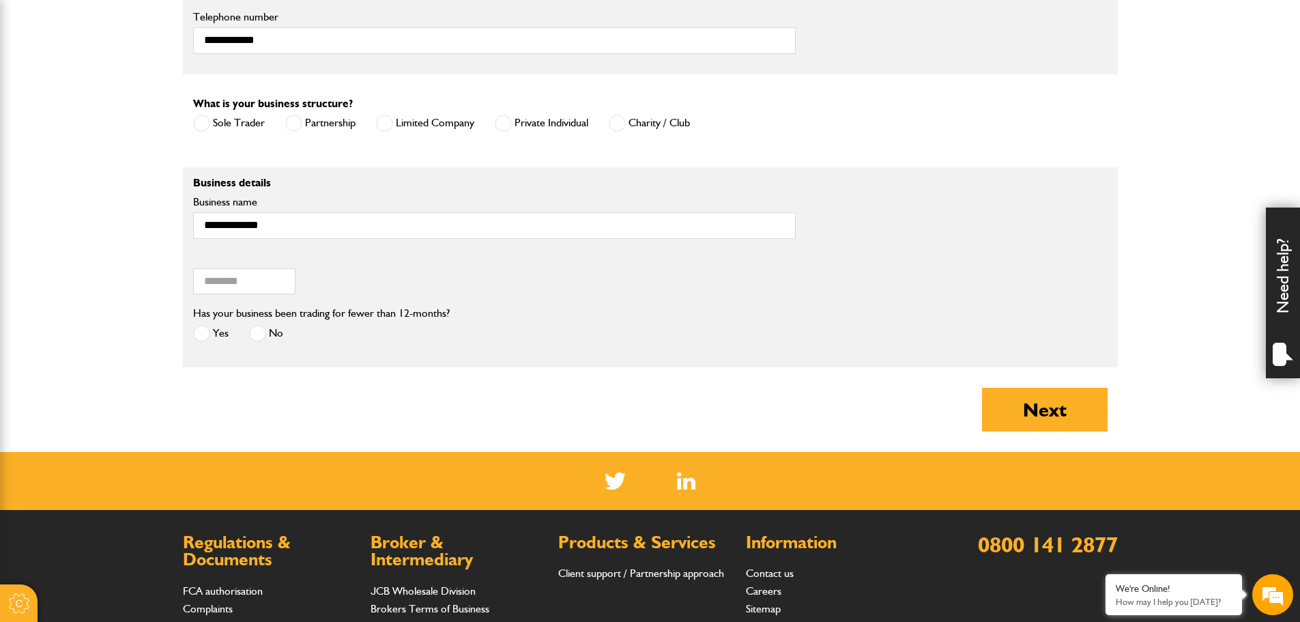
scroll to position [1024, 0]
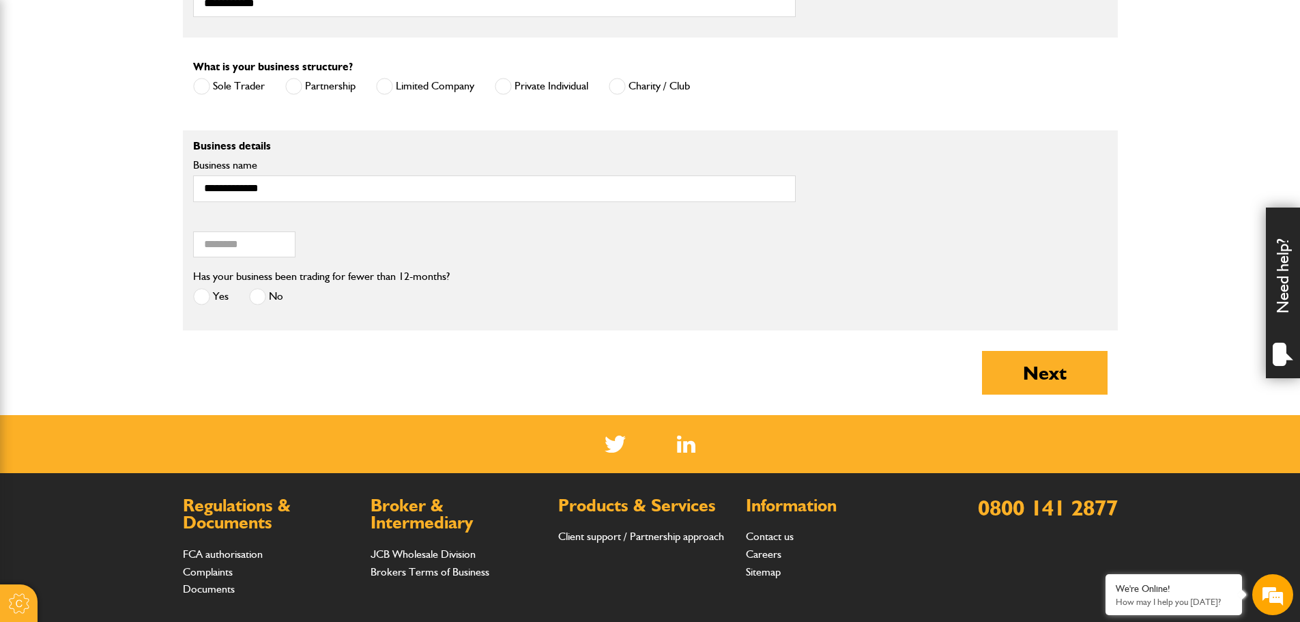
type input "*******"
click at [261, 298] on span at bounding box center [257, 296] width 17 height 17
click at [222, 252] on input "Postcode of your correspondence address" at bounding box center [244, 244] width 102 height 27
